Goal: Information Seeking & Learning: Learn about a topic

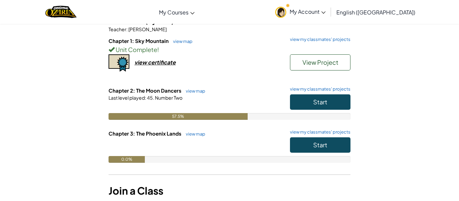
scroll to position [67, 0]
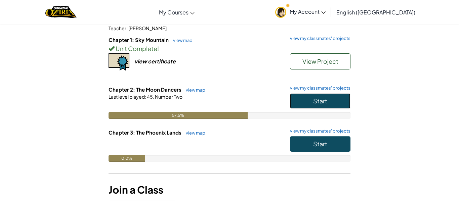
click at [334, 103] on button "Start" at bounding box center [320, 100] width 61 height 15
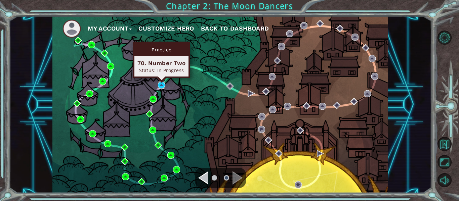
click at [158, 86] on img at bounding box center [161, 85] width 7 height 7
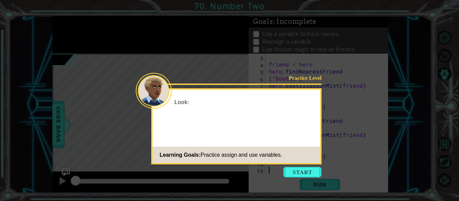
click at [290, 166] on icon at bounding box center [229, 100] width 459 height 201
click at [297, 172] on button "Start" at bounding box center [303, 172] width 38 height 11
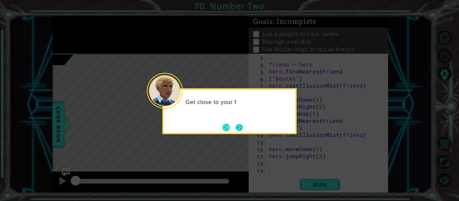
click at [242, 129] on button "Next" at bounding box center [240, 128] width 12 height 12
click at [242, 129] on button "Next" at bounding box center [239, 127] width 9 height 9
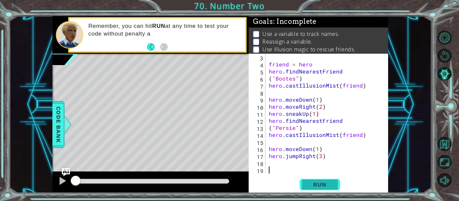
click at [314, 185] on span "Run" at bounding box center [320, 185] width 27 height 7
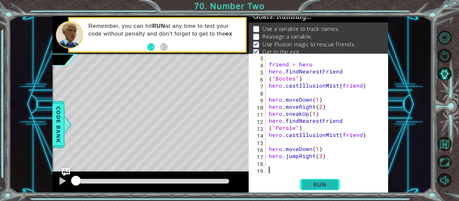
scroll to position [5, 0]
